Goal: Task Accomplishment & Management: Use online tool/utility

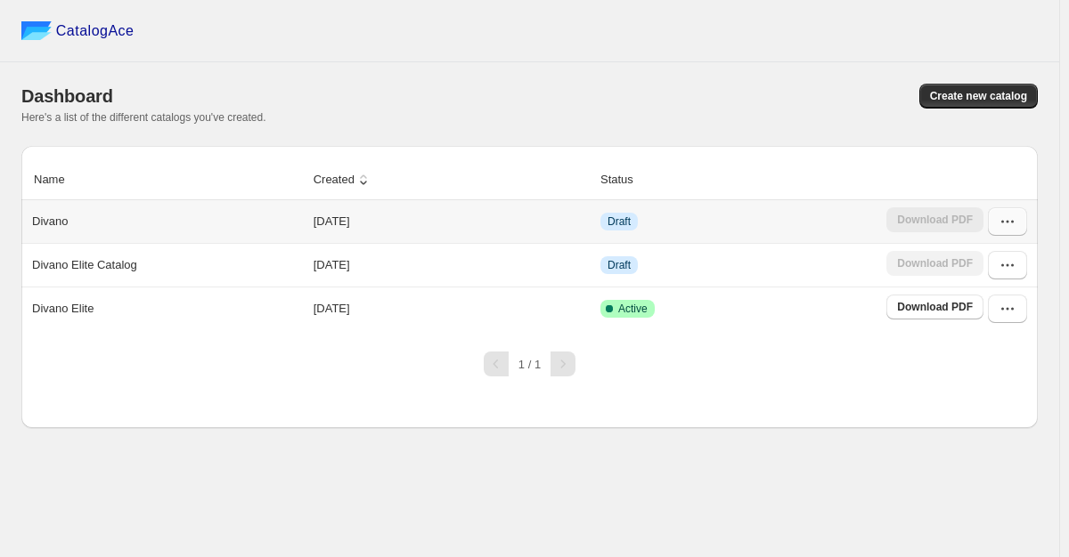
click at [1006, 219] on icon "button" at bounding box center [1007, 222] width 18 height 18
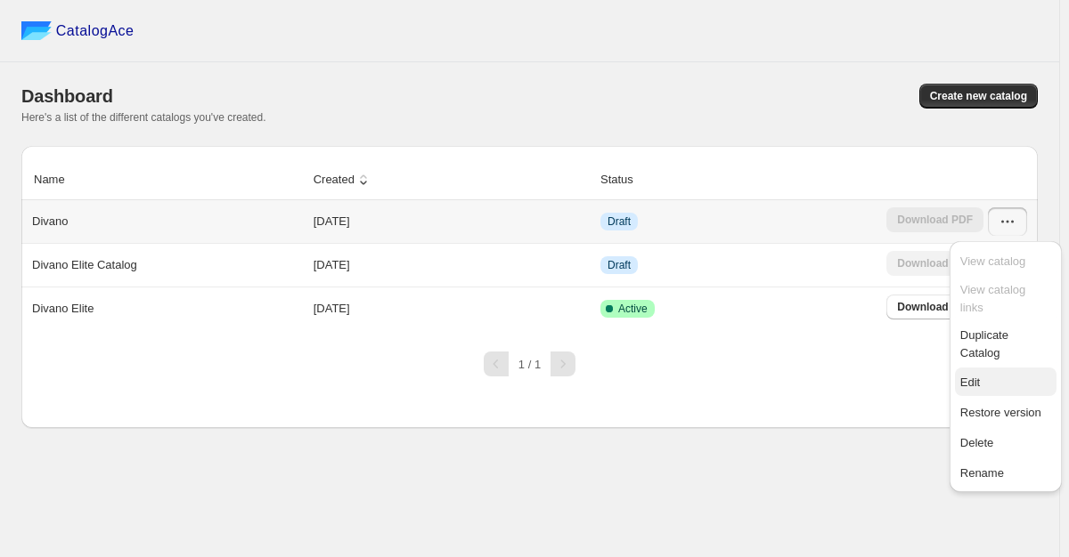
click at [972, 376] on span "Edit" at bounding box center [970, 382] width 20 height 13
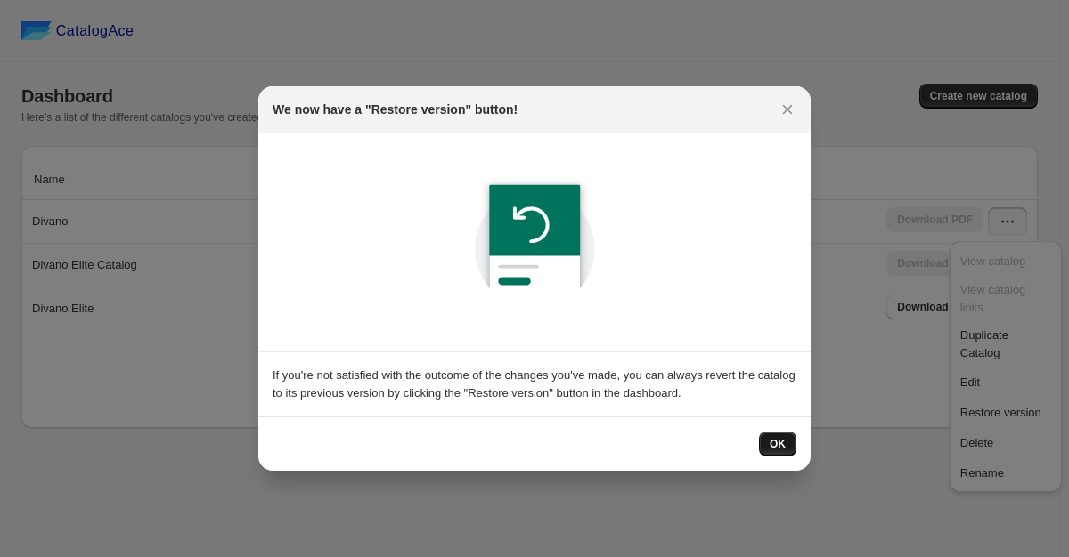
click at [782, 451] on span "OK" at bounding box center [777, 444] width 16 height 14
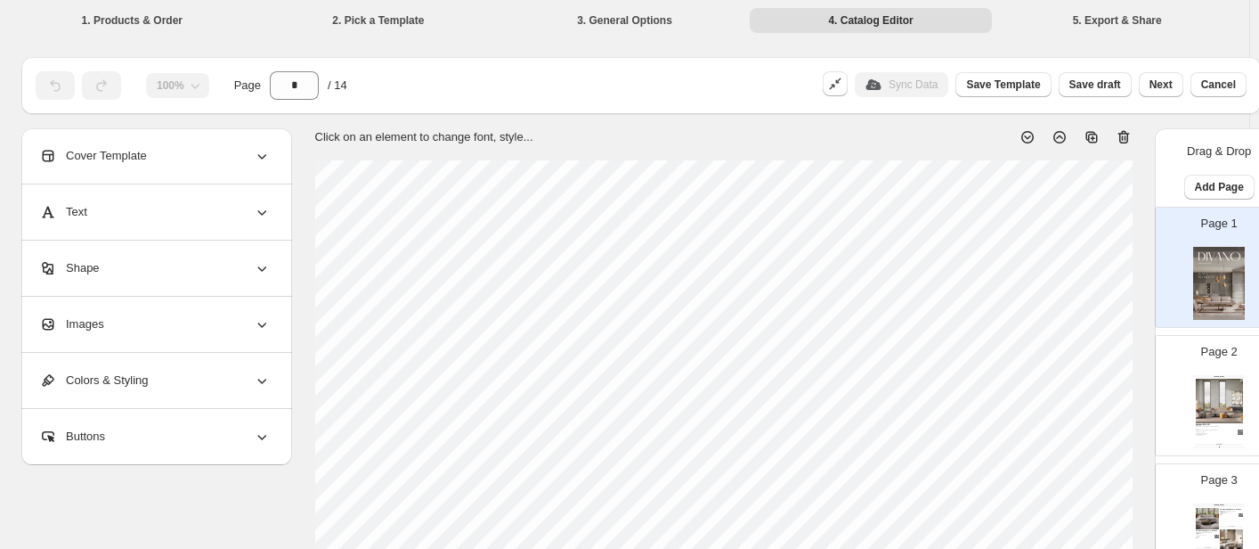
scroll to position [89, 0]
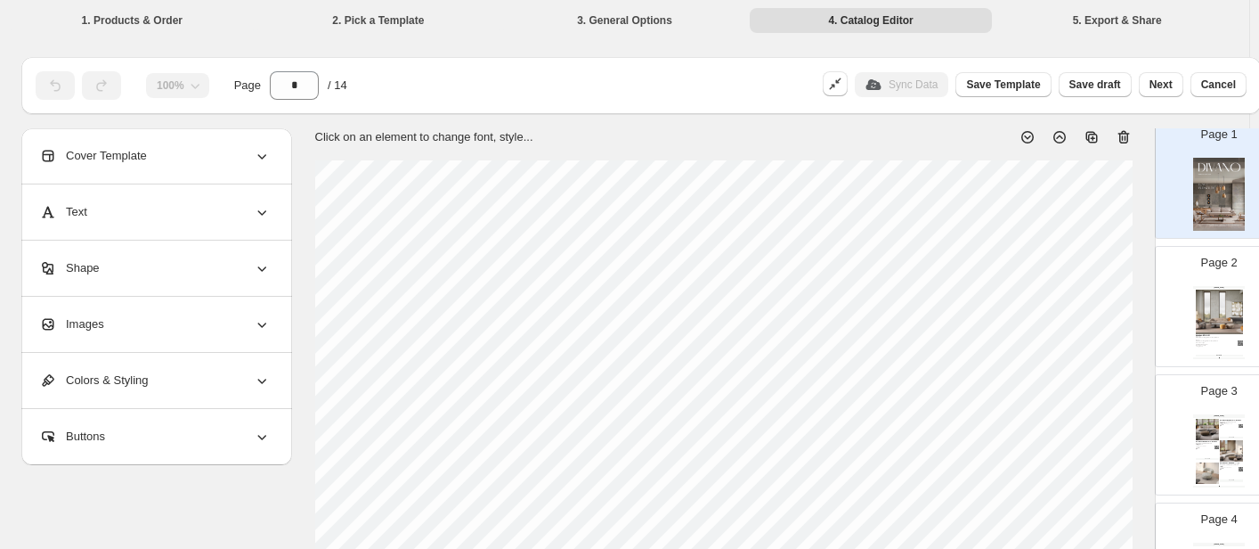
click at [618, 76] on div "100% Page * / 14" at bounding box center [418, 82] width 780 height 36
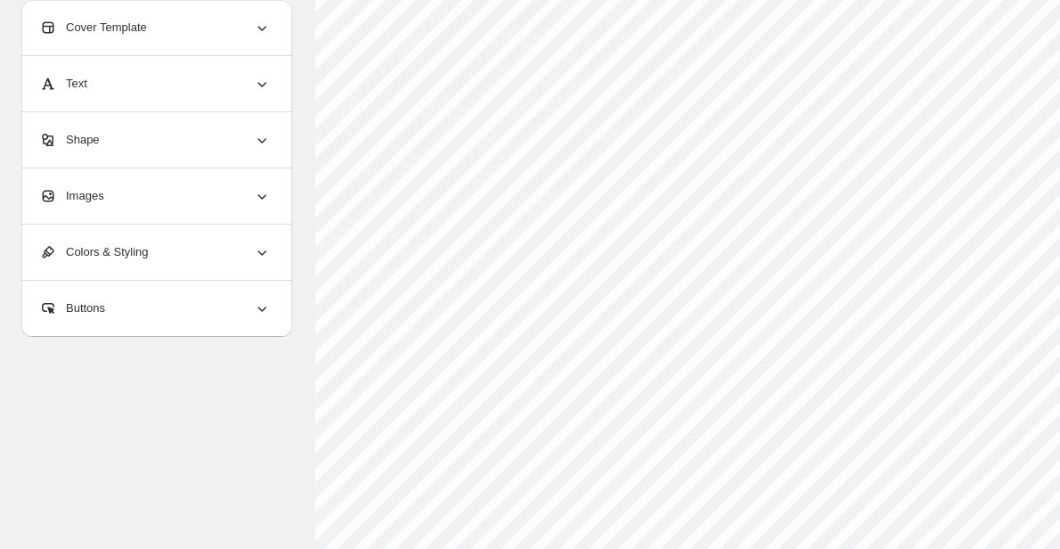
scroll to position [178, 224]
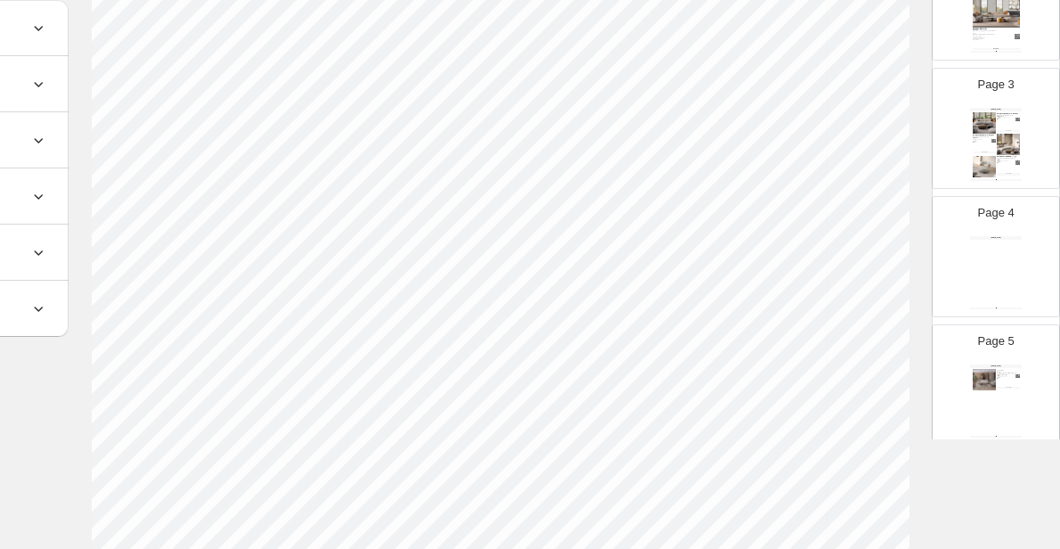
click at [997, 117] on div "Stock Quantity: 4" at bounding box center [1004, 117] width 14 height 1
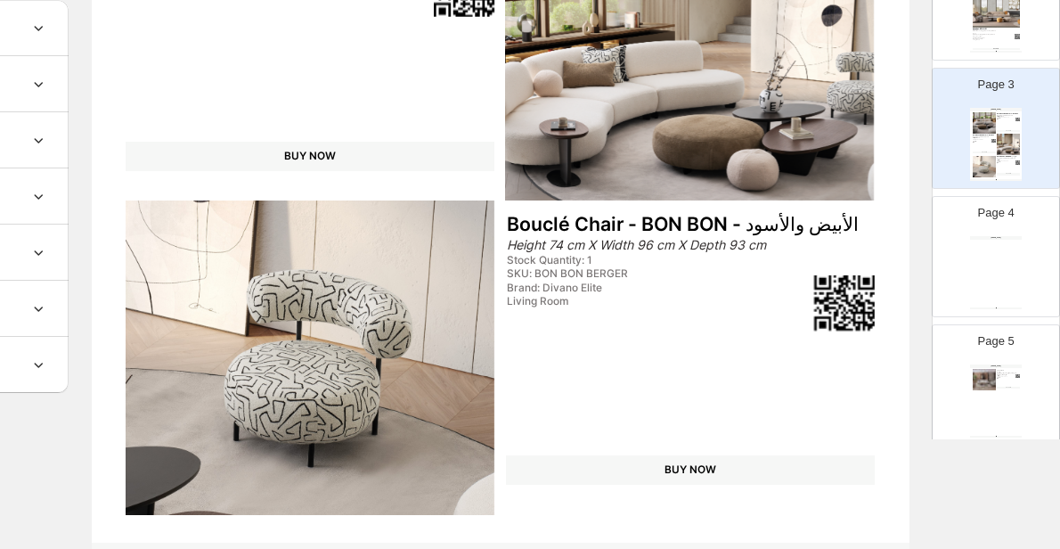
scroll to position [743, 224]
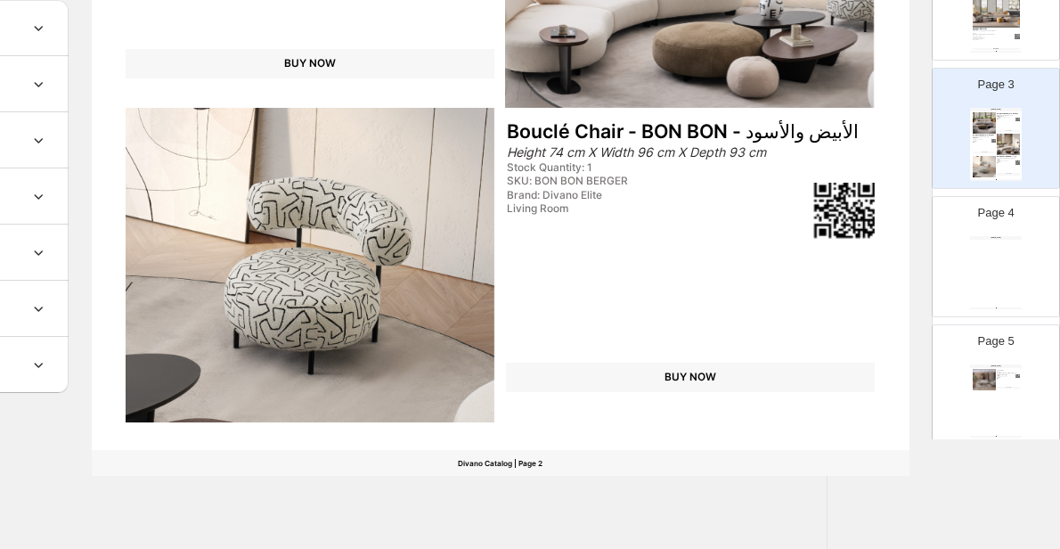
click at [1003, 254] on div "[DOMAIN_NAME] Divano Catalog | Page undefined" at bounding box center [996, 272] width 52 height 73
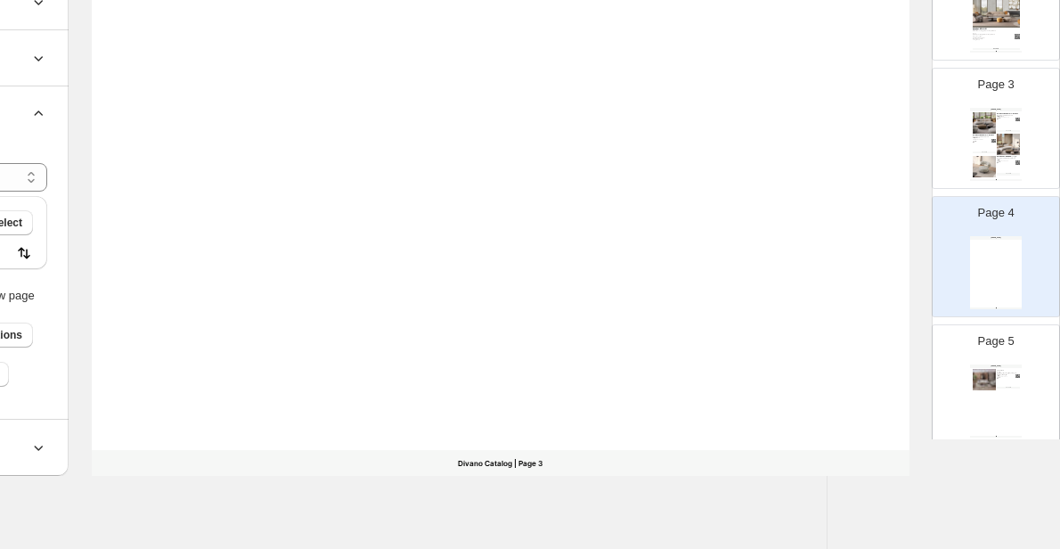
scroll to position [356, 0]
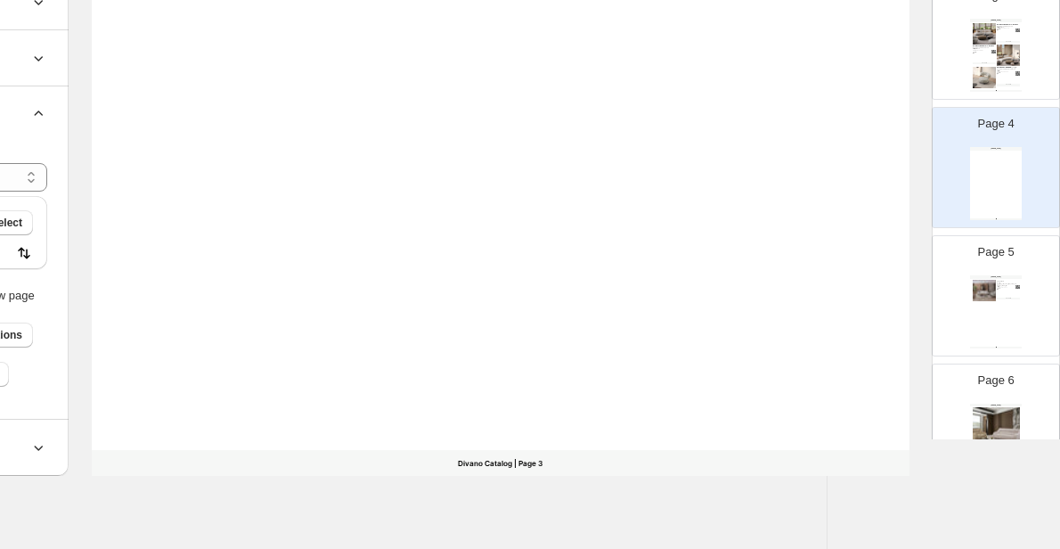
click at [1015, 308] on div "Page 5 [DOMAIN_NAME] طقم كنب - بوهيم 3 مقاعد: العرض: 250 سم x الارتفاع: 70 سم x…" at bounding box center [988, 288] width 112 height 119
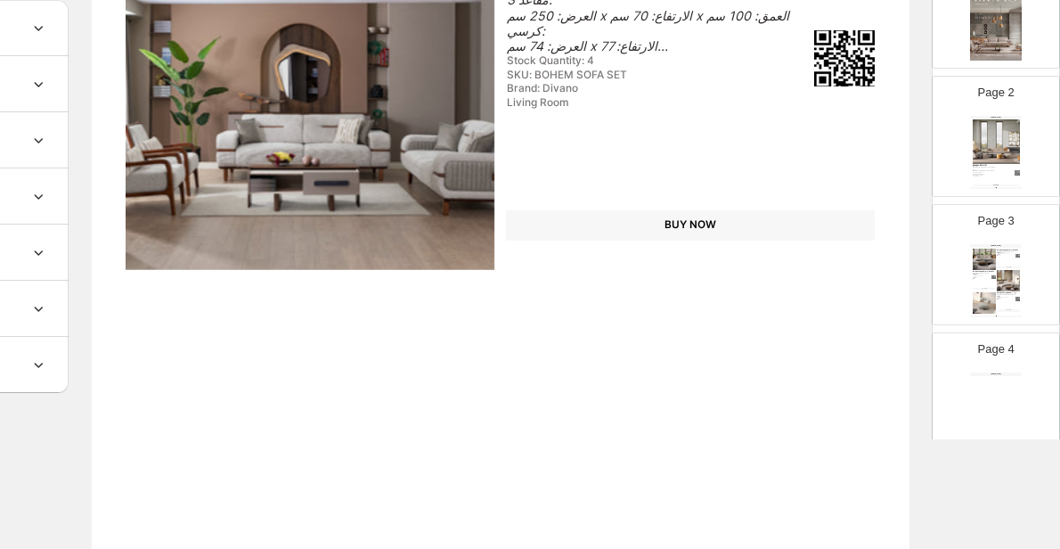
scroll to position [178, 224]
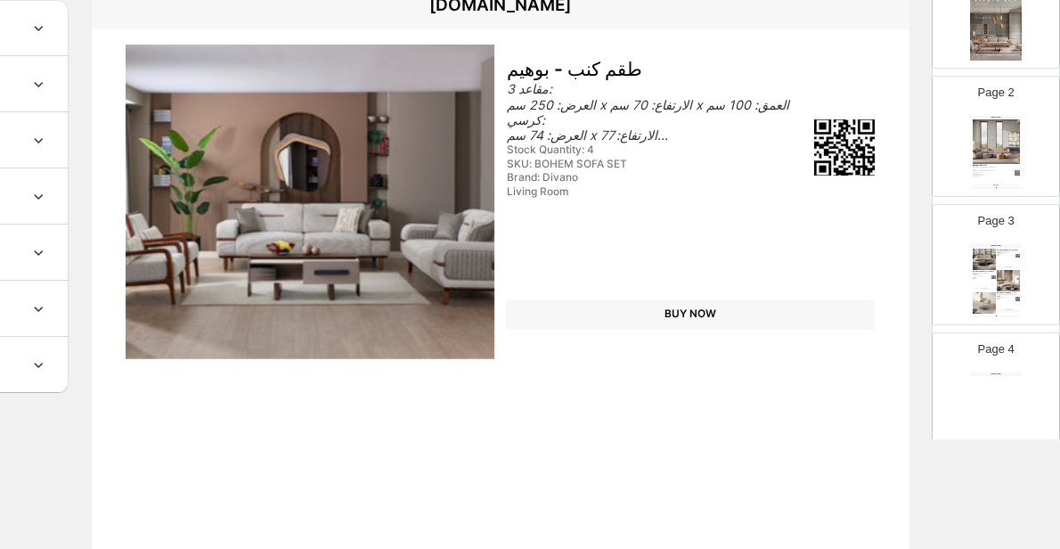
click at [1006, 292] on div "Bouclé Chair - BON BON - الأبيض والأسود" at bounding box center [1008, 293] width 23 height 2
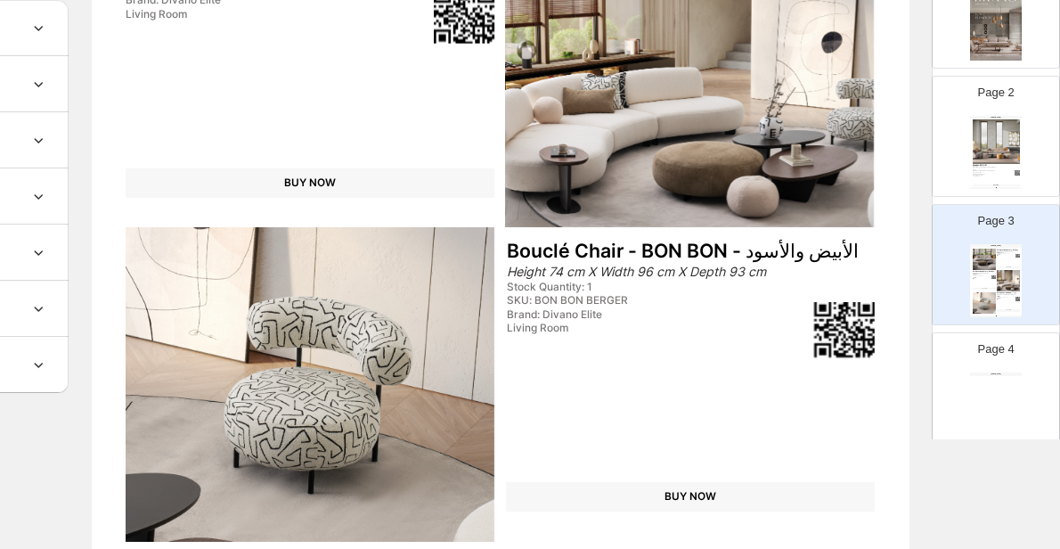
scroll to position [743, 224]
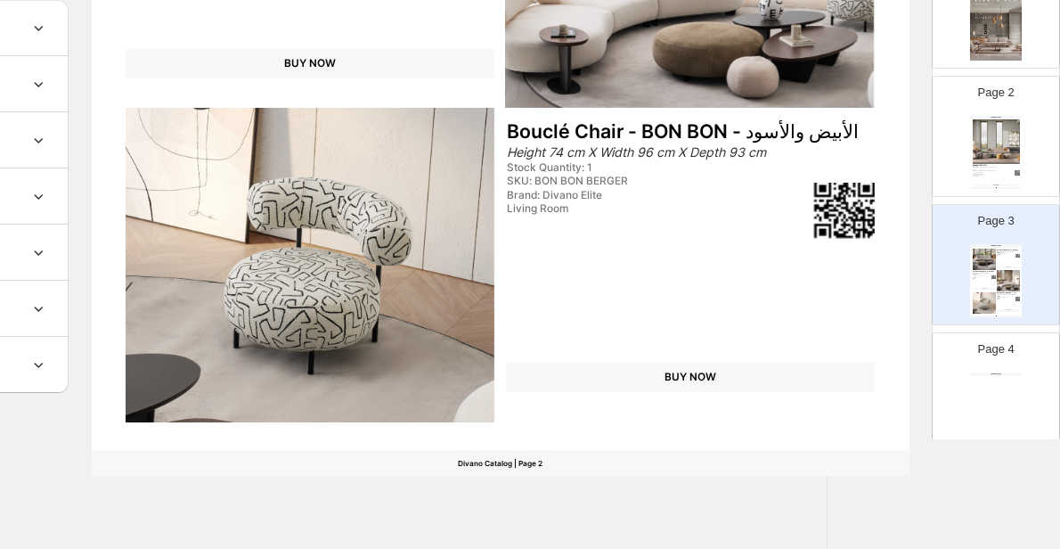
click at [976, 395] on div "[DOMAIN_NAME] Divano Catalog | Page undefined" at bounding box center [996, 408] width 52 height 73
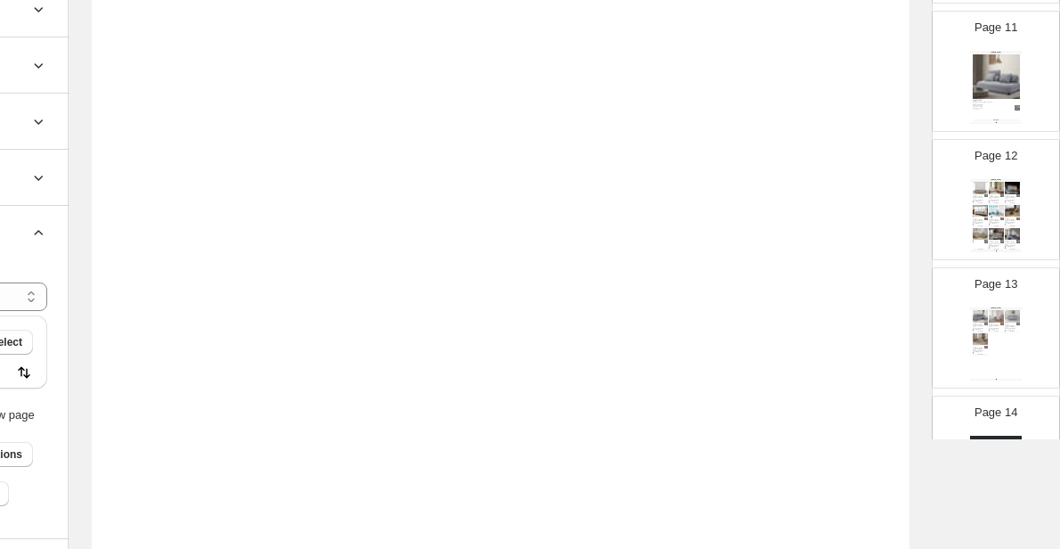
scroll to position [1200, 0]
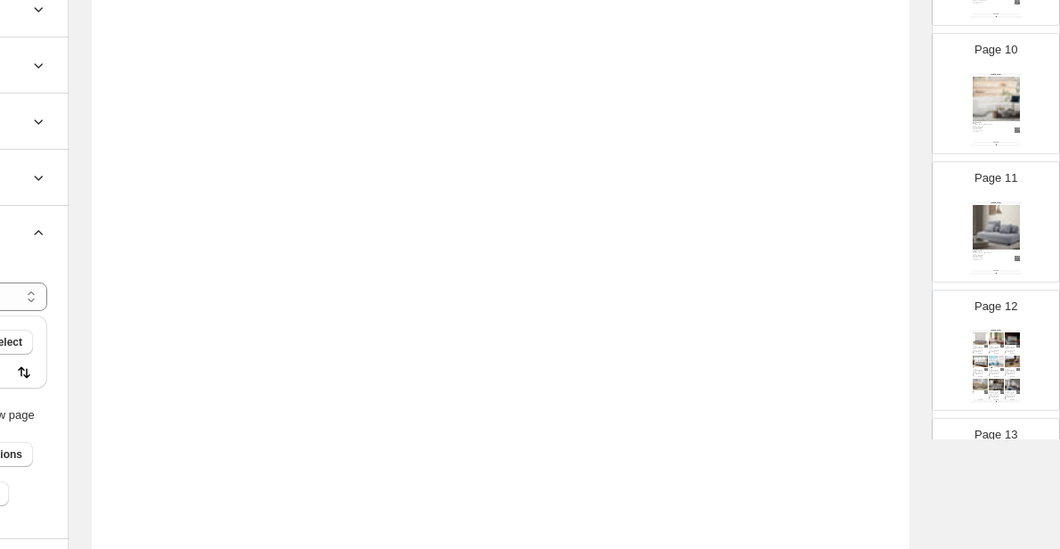
click at [992, 354] on div "BUY NOW" at bounding box center [996, 355] width 15 height 2
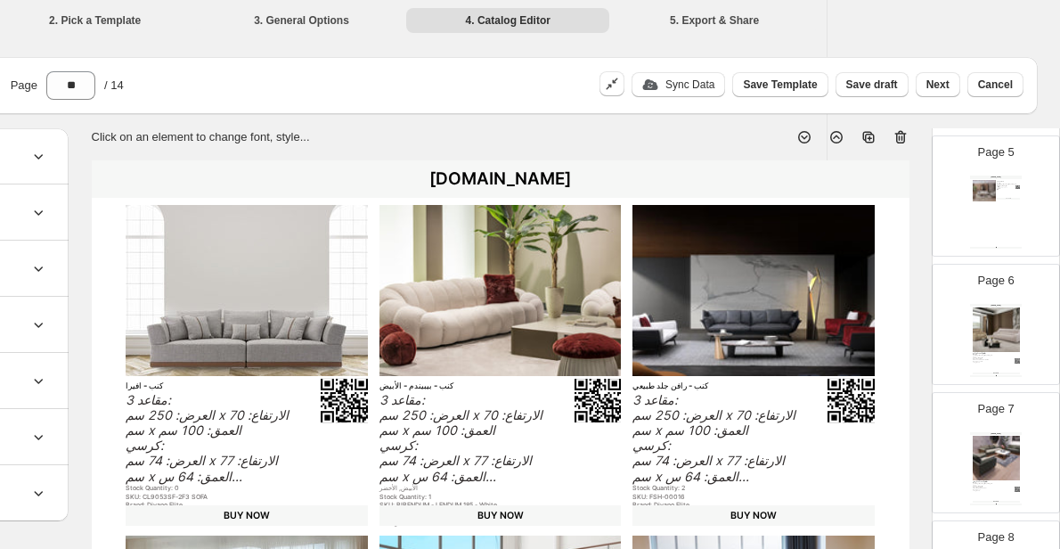
scroll to position [623, 0]
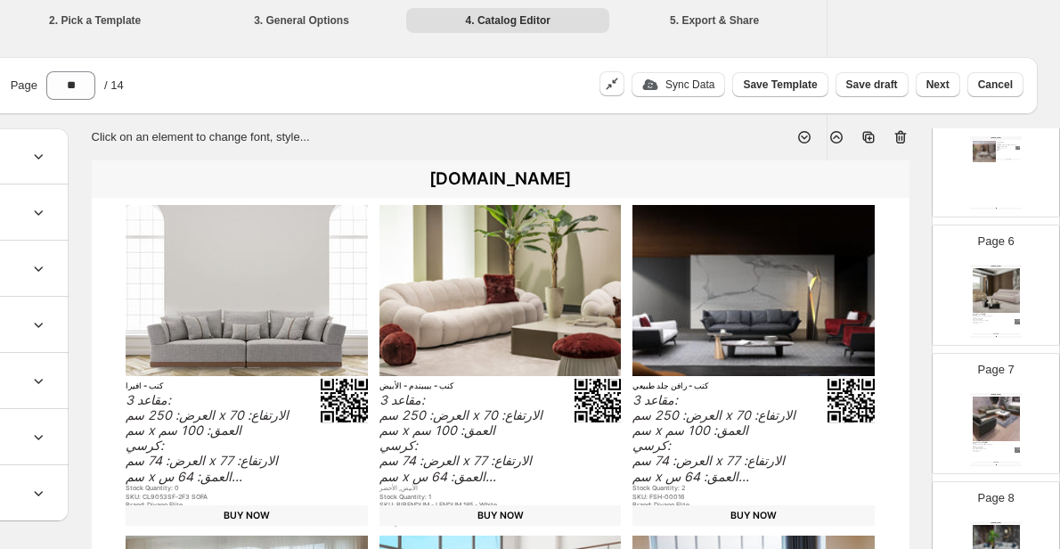
click at [455, 98] on div "100% Page ** / 14" at bounding box center [195, 82] width 780 height 36
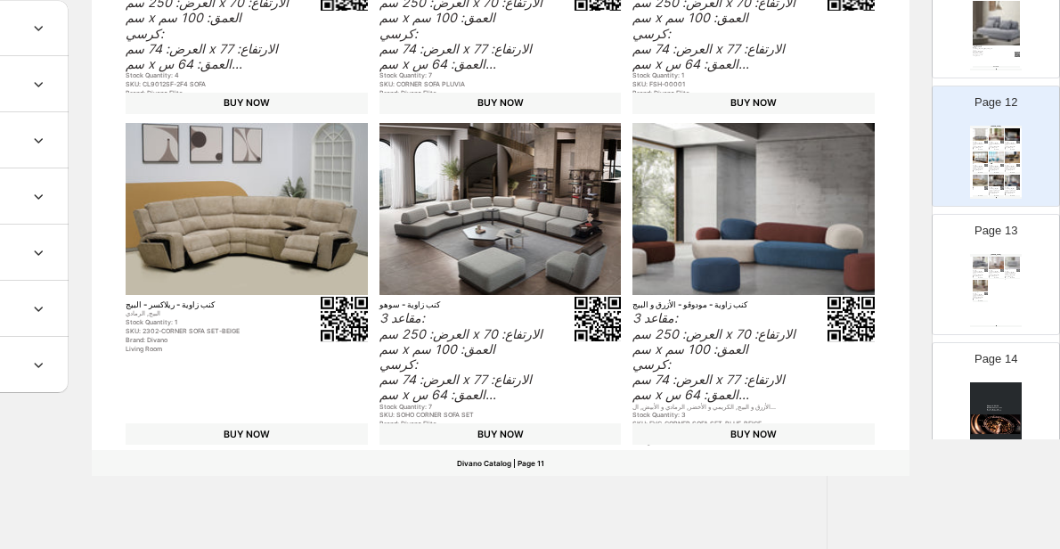
scroll to position [1467, 0]
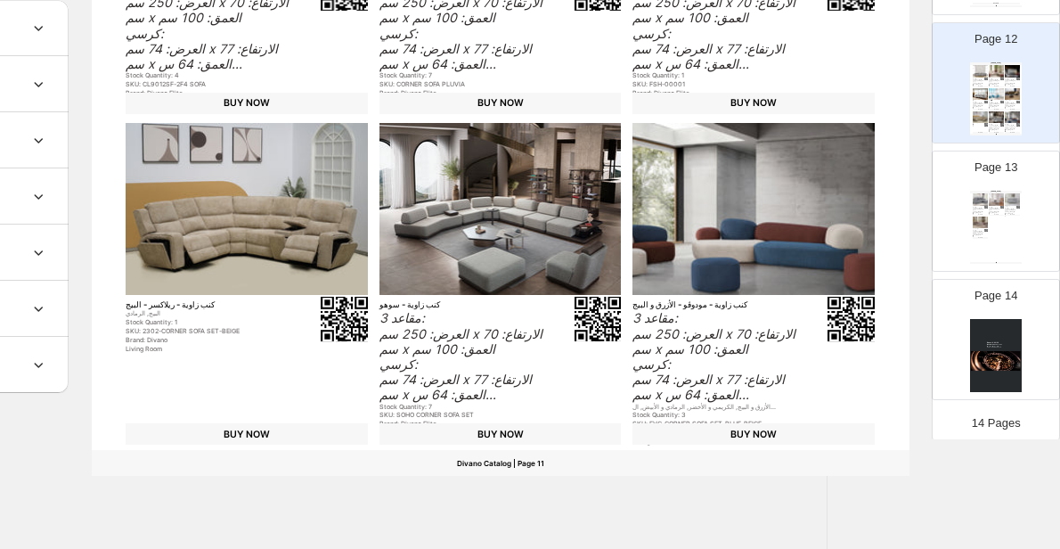
click at [991, 202] on img at bounding box center [996, 199] width 15 height 12
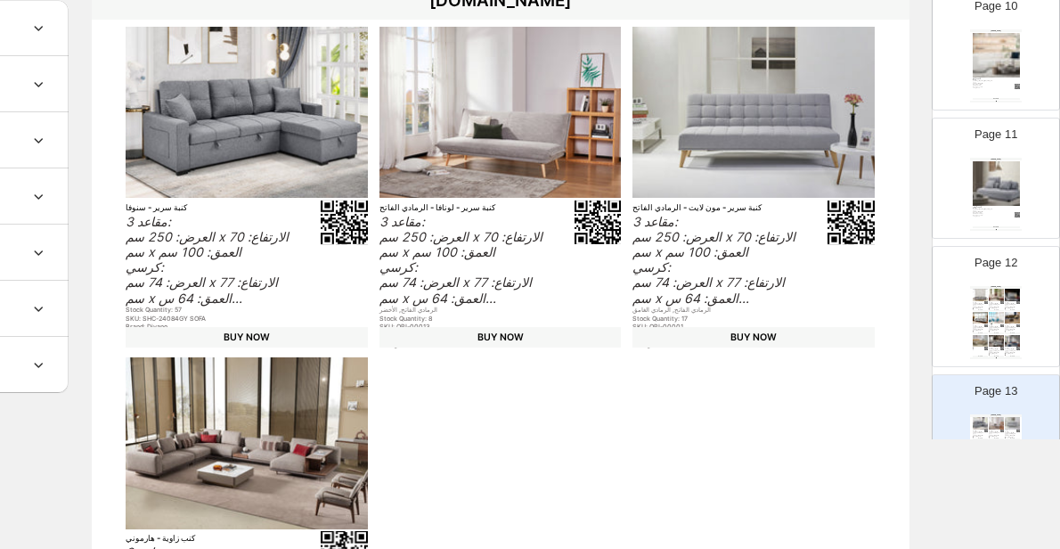
scroll to position [1200, 0]
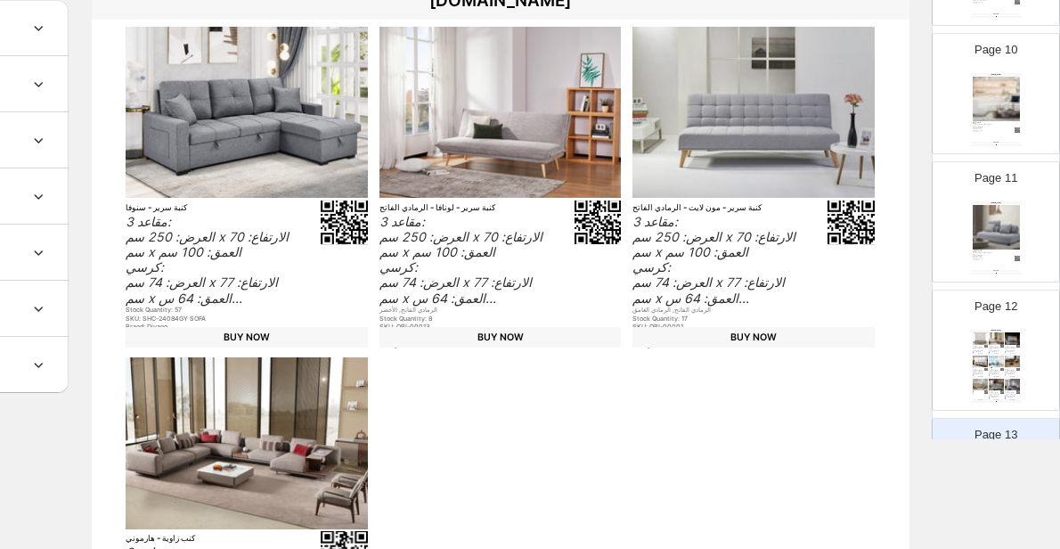
click at [1005, 363] on img at bounding box center [1012, 361] width 15 height 12
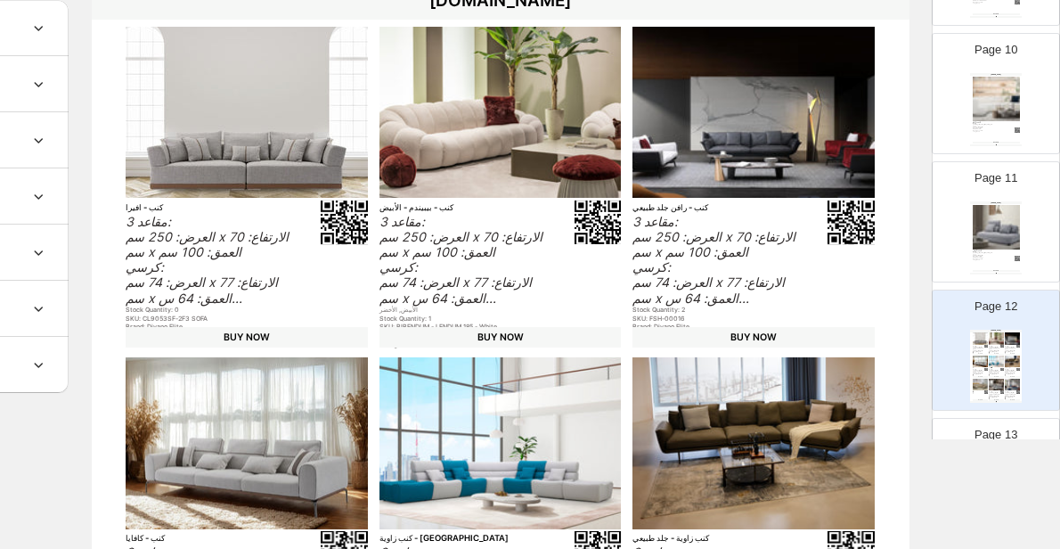
scroll to position [1021, 0]
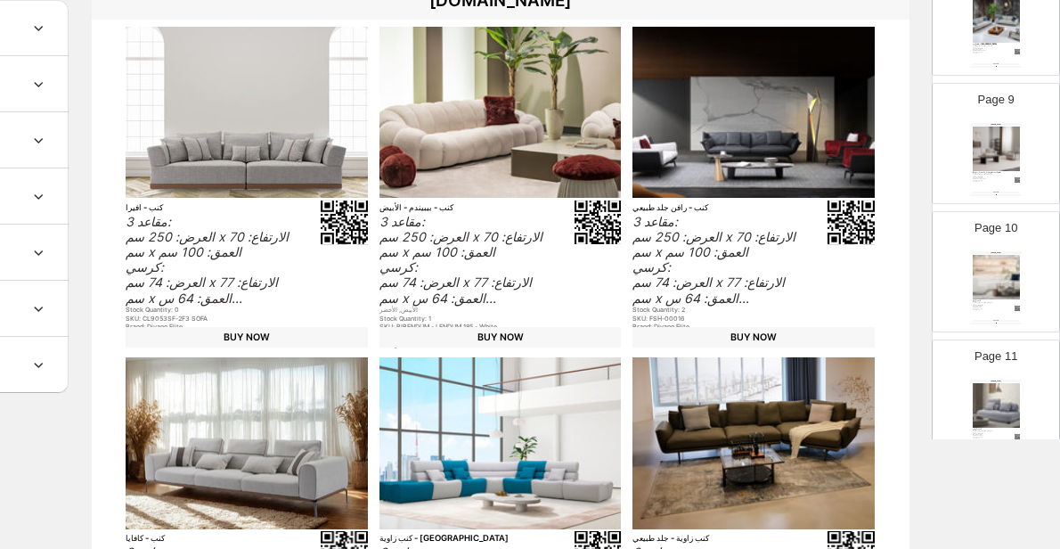
click at [988, 289] on img at bounding box center [995, 277] width 47 height 44
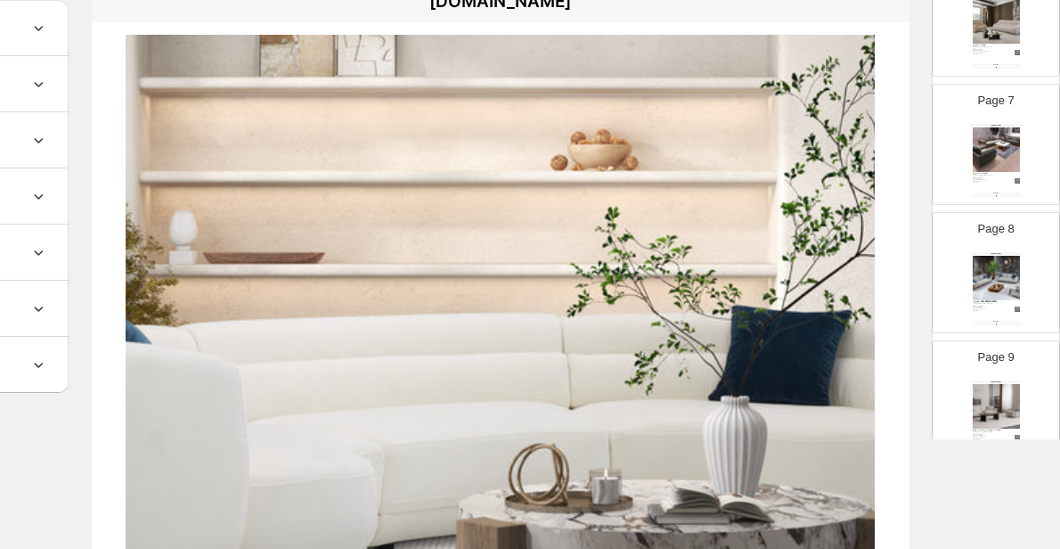
scroll to position [754, 0]
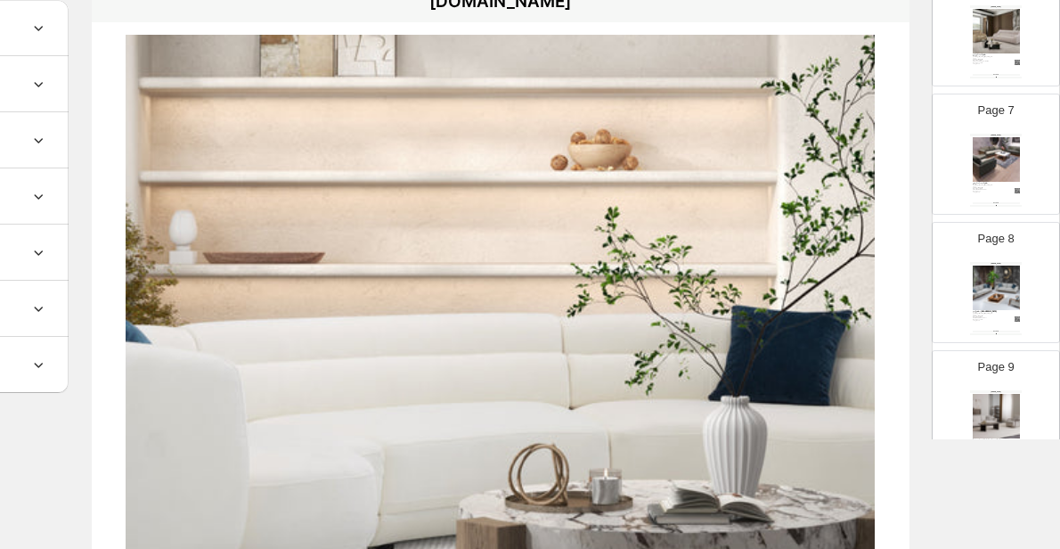
click at [972, 412] on img at bounding box center [995, 416] width 47 height 44
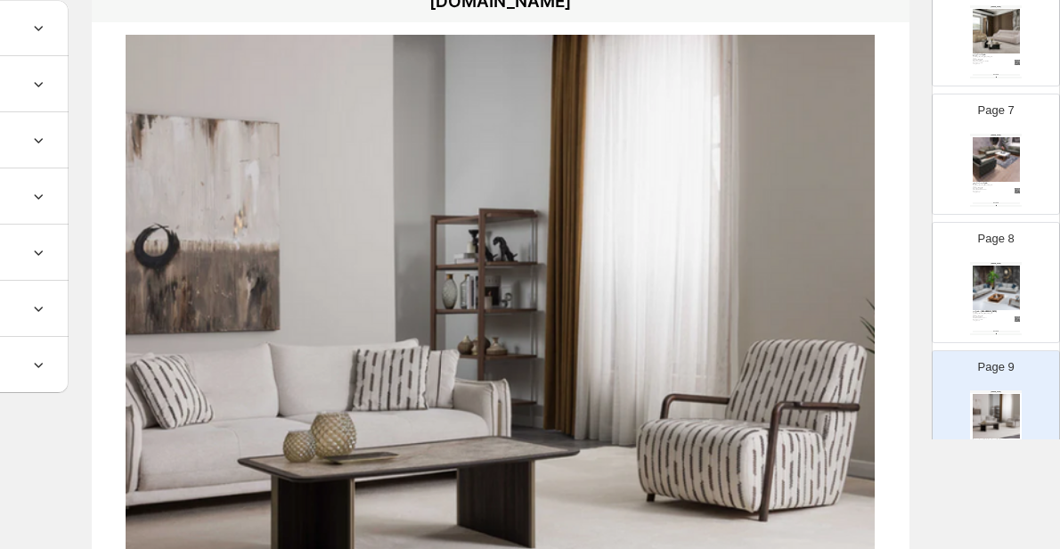
click at [979, 316] on div "Stock Quantity: 1" at bounding box center [986, 316] width 28 height 1
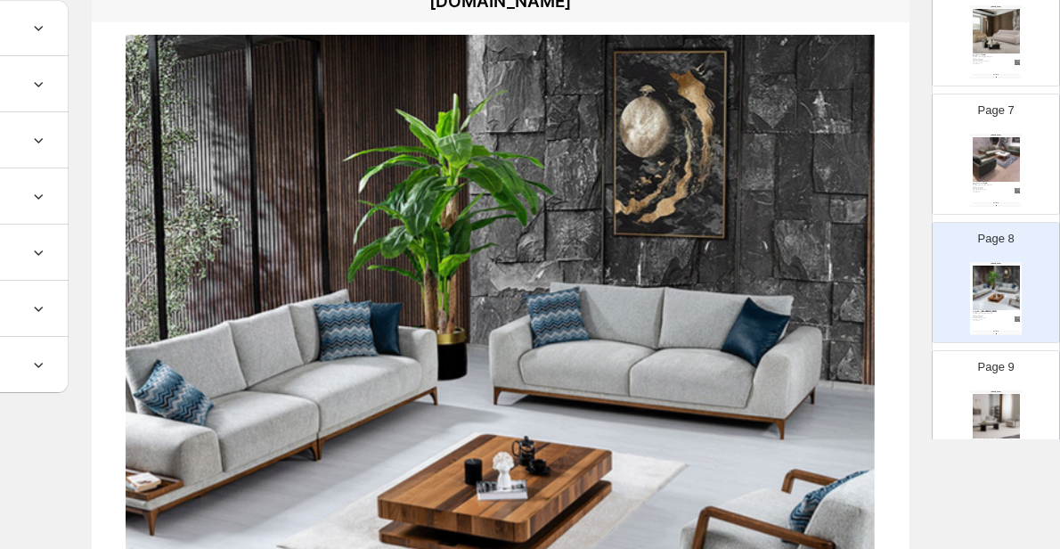
click at [1025, 174] on div "Page 7 [DOMAIN_NAME] طقم كنب - لينانس 3 مقاعد: العرض: 250 سم x الارتفاع: 70 سم …" at bounding box center [988, 146] width 112 height 119
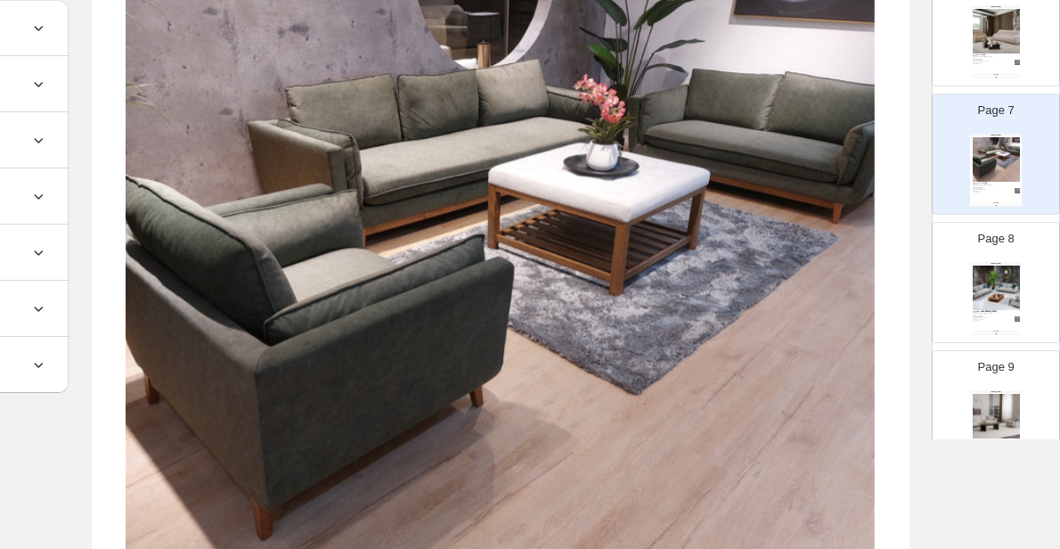
scroll to position [576, 0]
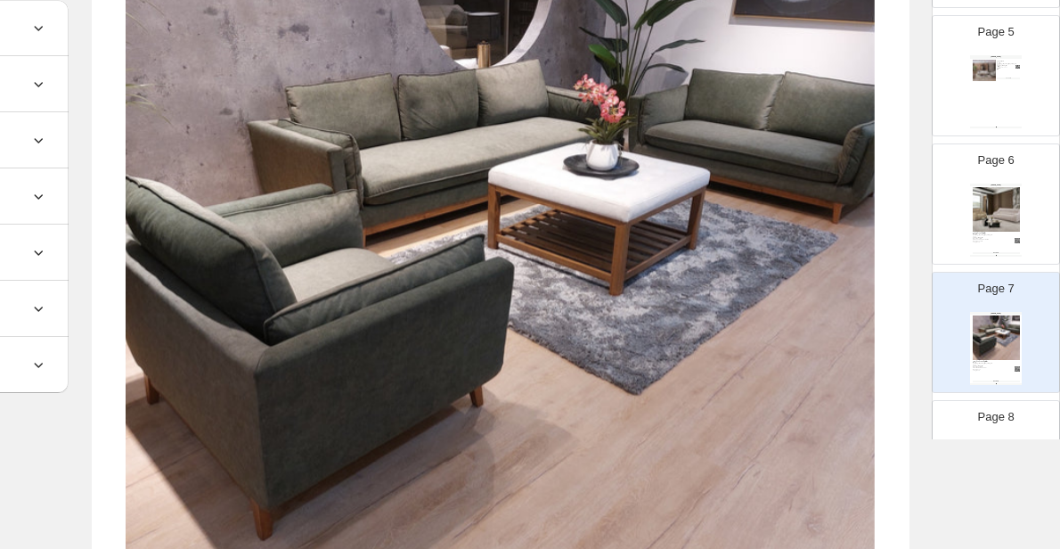
click at [979, 199] on img at bounding box center [995, 209] width 47 height 44
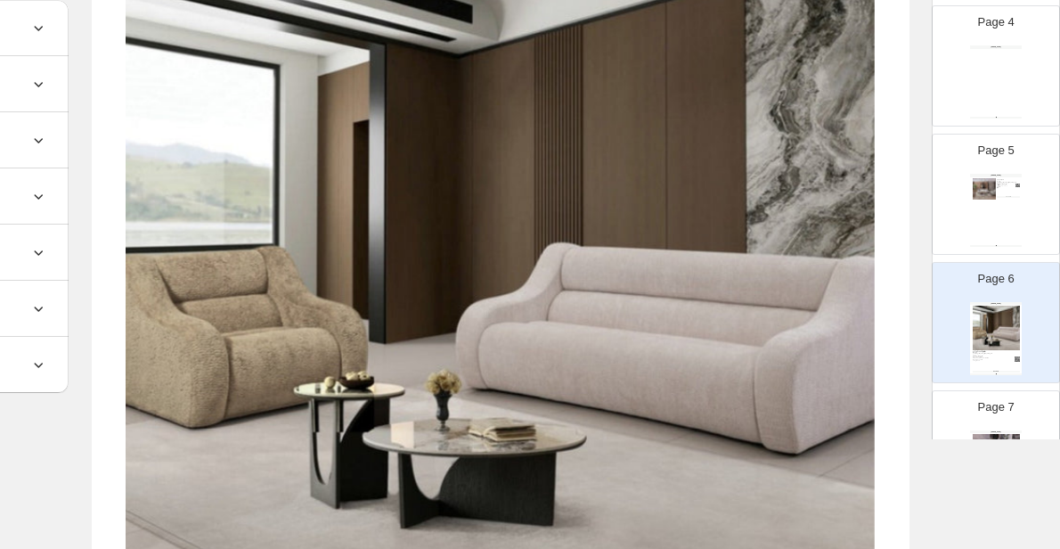
scroll to position [220, 0]
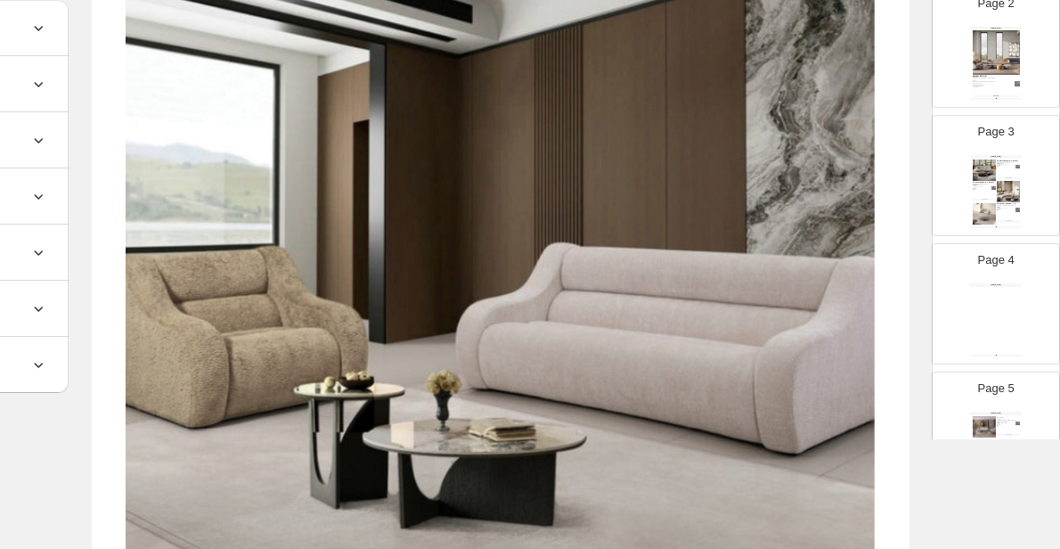
click at [995, 411] on div "[DOMAIN_NAME]" at bounding box center [996, 413] width 52 height 4
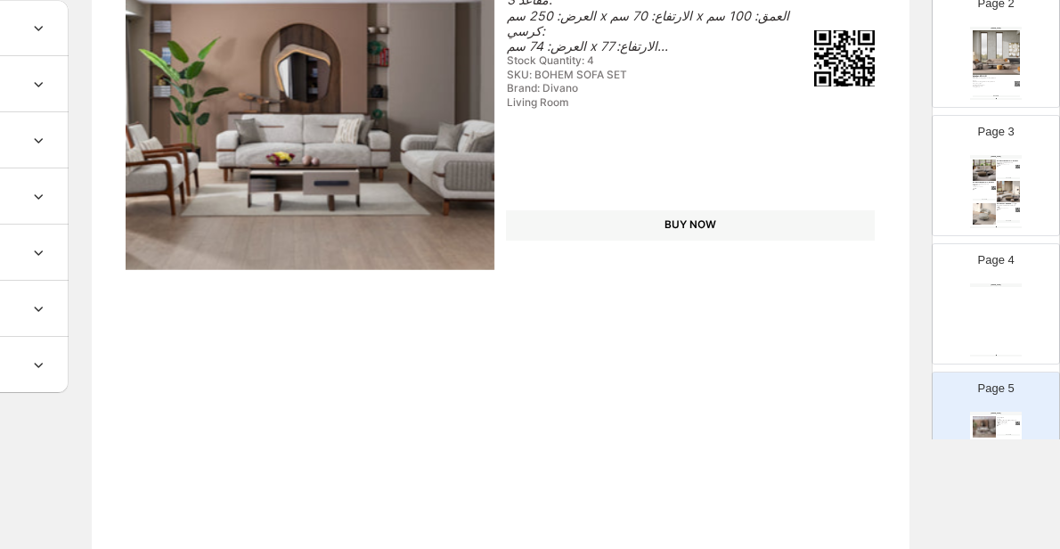
click at [1018, 293] on div "Page 4 [DOMAIN_NAME] Divano Catalog | Page undefined" at bounding box center [988, 296] width 112 height 119
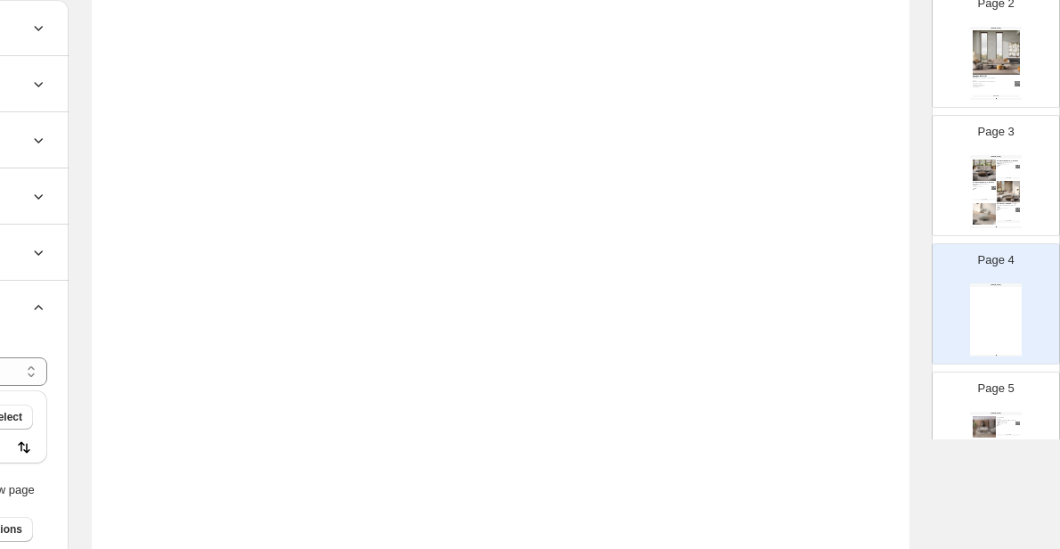
click at [1021, 211] on div "Page 3 [DOMAIN_NAME] Sofa Bouclé 4 Seaters - Bon Bon Height 80 cm X Width 300 c…" at bounding box center [988, 168] width 112 height 119
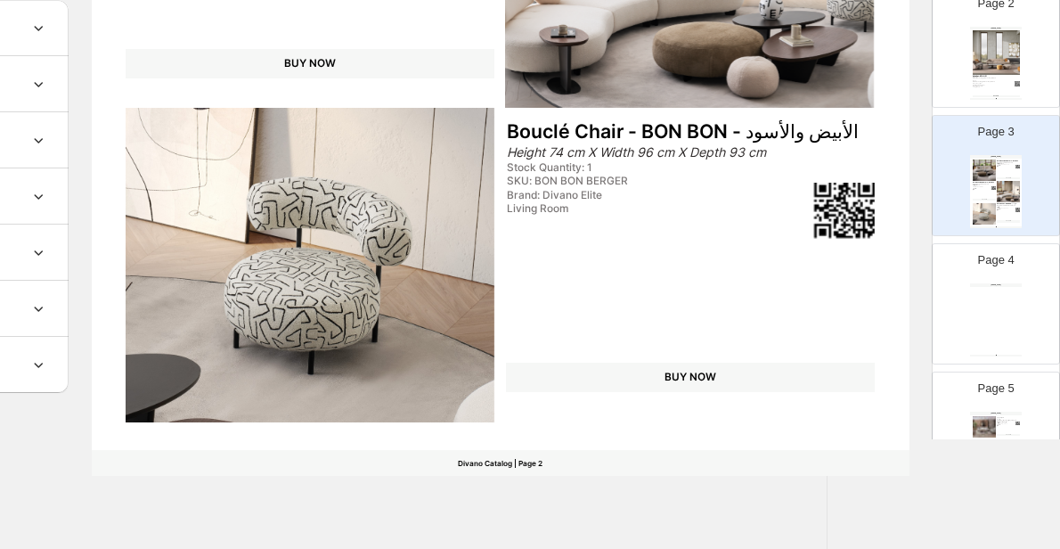
scroll to position [398, 0]
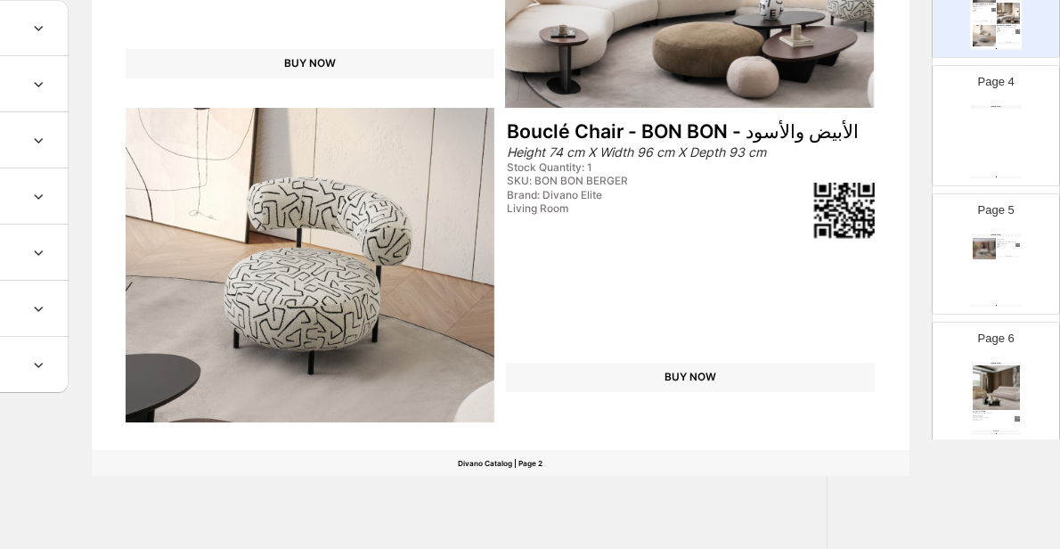
click at [1005, 237] on div "[DOMAIN_NAME] طقم كنب - بوهيم 3 مقاعد: العرض: 250 سم x الارتفاع: 70 سم x العمق:…" at bounding box center [996, 269] width 52 height 73
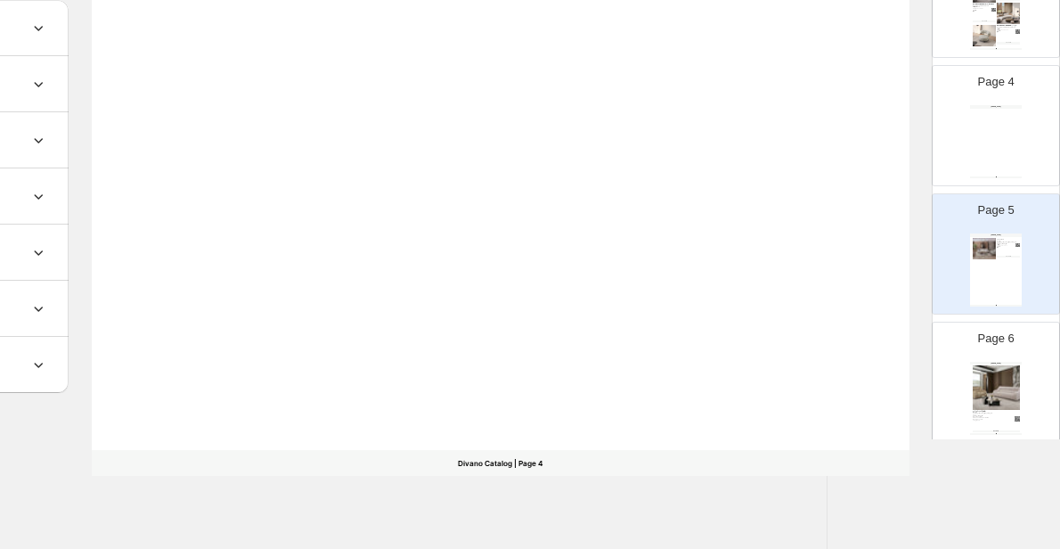
click at [998, 124] on div "[DOMAIN_NAME] Divano Catalog | Page undefined" at bounding box center [996, 141] width 52 height 73
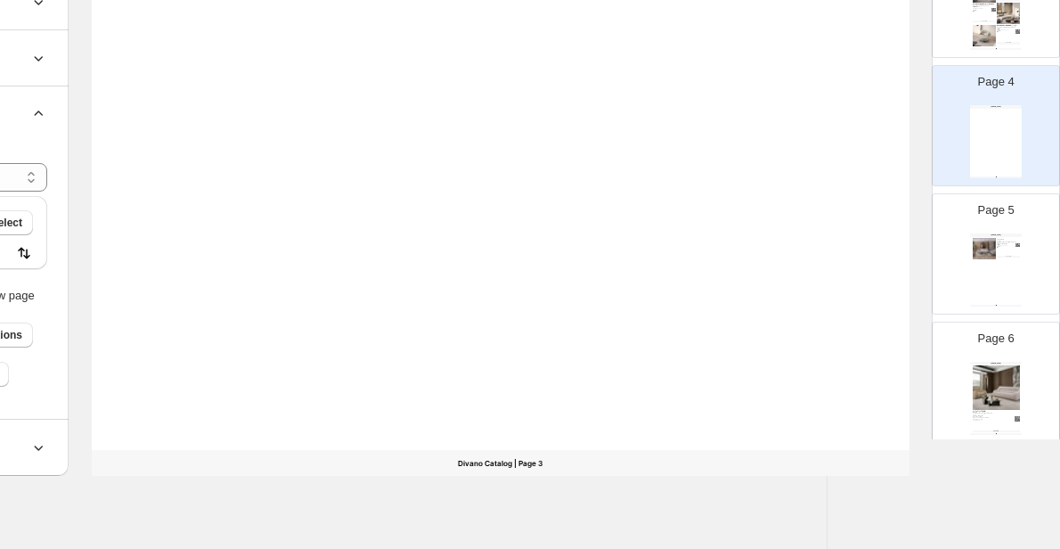
click at [996, 259] on div "[DOMAIN_NAME] طقم كنب - بوهيم 3 مقاعد: العرض: 250 سم x الارتفاع: 70 سم x العمق:…" at bounding box center [996, 269] width 52 height 73
type input "*"
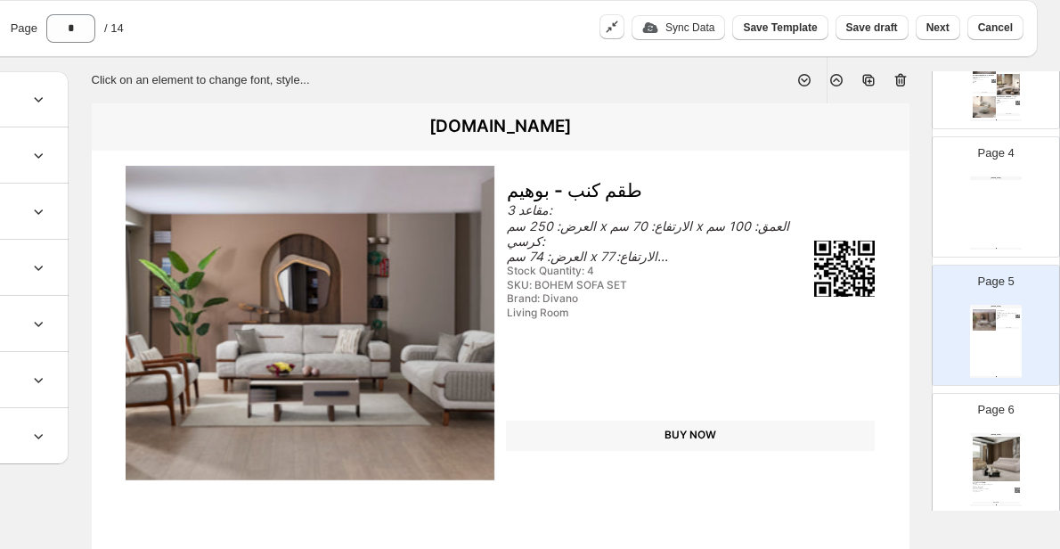
scroll to position [0, 224]
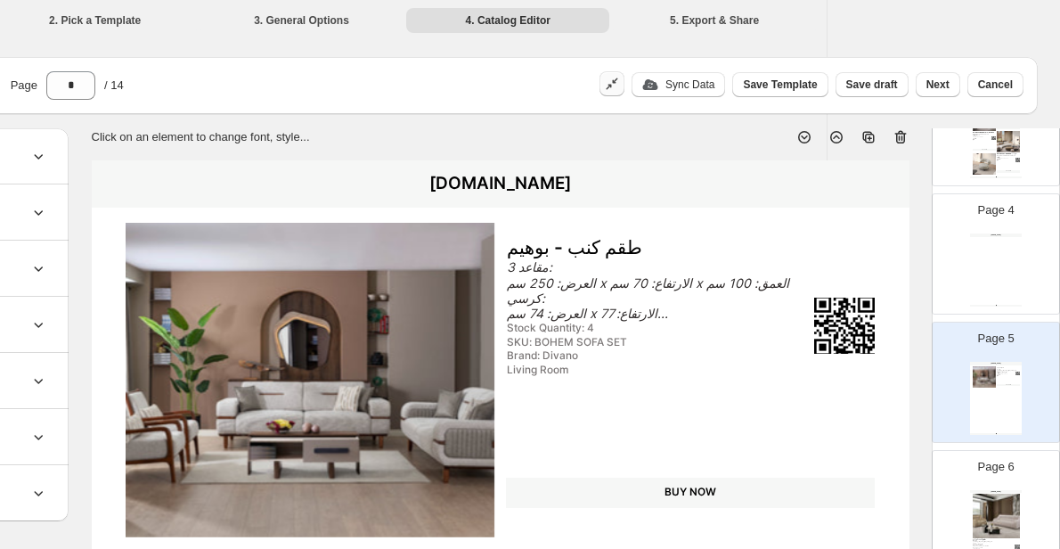
click at [621, 83] on icon "button" at bounding box center [612, 84] width 18 height 18
click at [621, 87] on icon "button" at bounding box center [612, 84] width 18 height 18
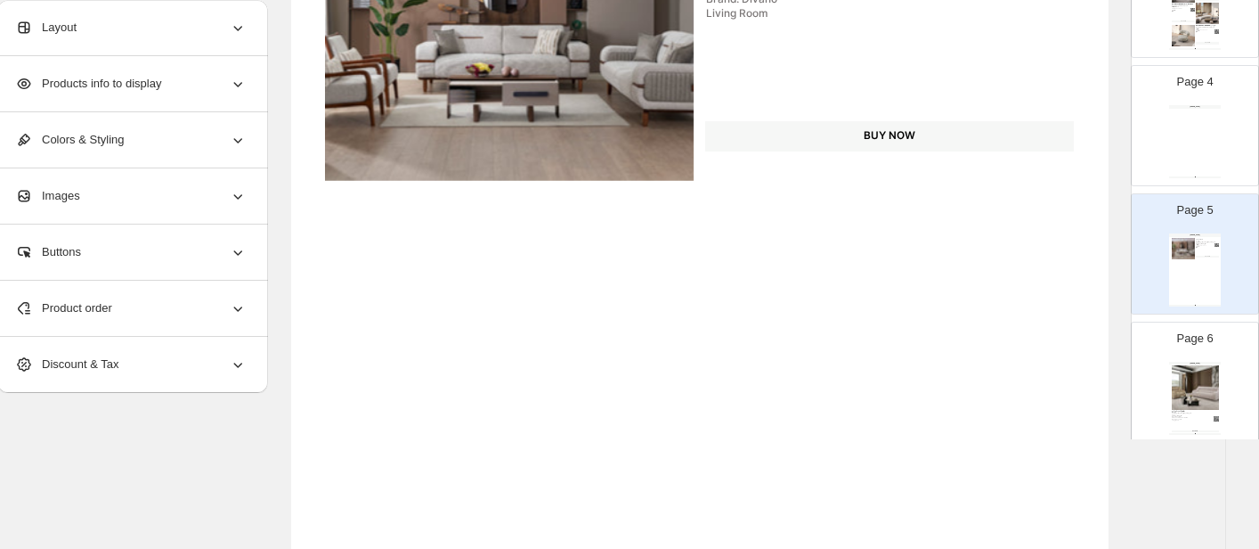
scroll to position [89, 24]
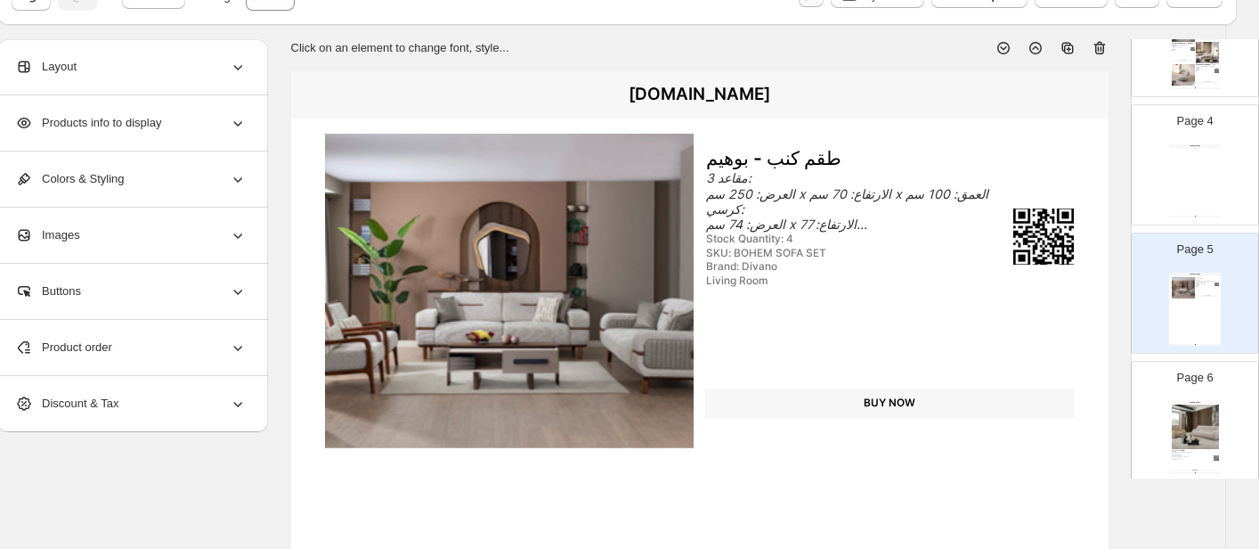
click at [240, 346] on icon at bounding box center [238, 347] width 18 height 18
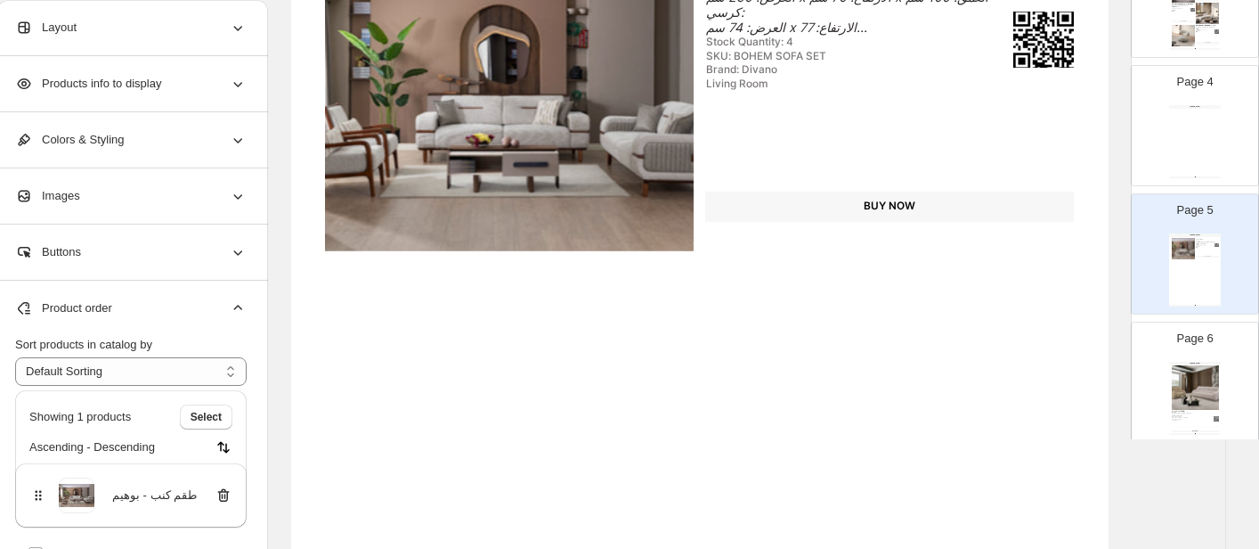
scroll to position [267, 24]
